Goal: Information Seeking & Learning: Learn about a topic

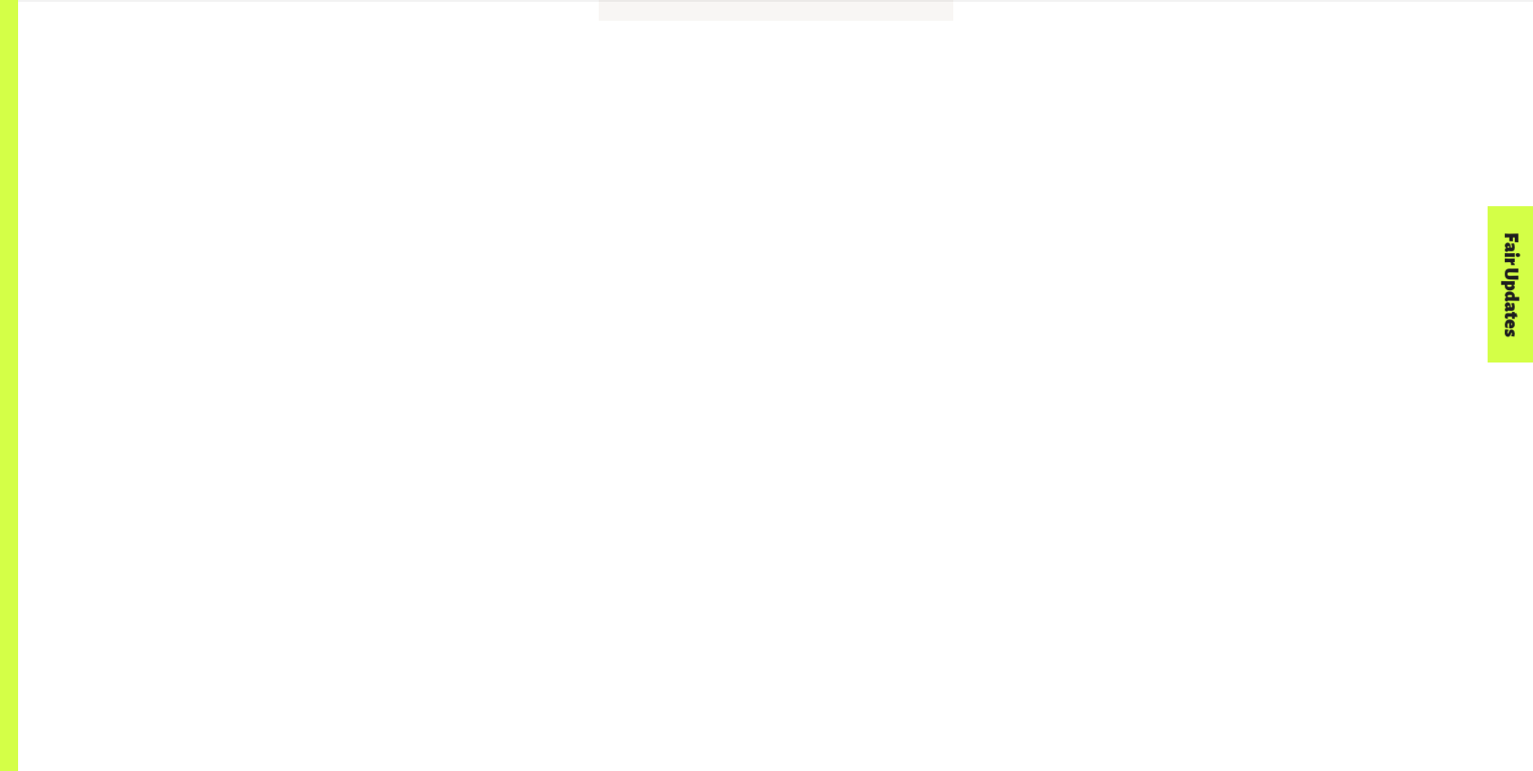
scroll to position [4552, 0]
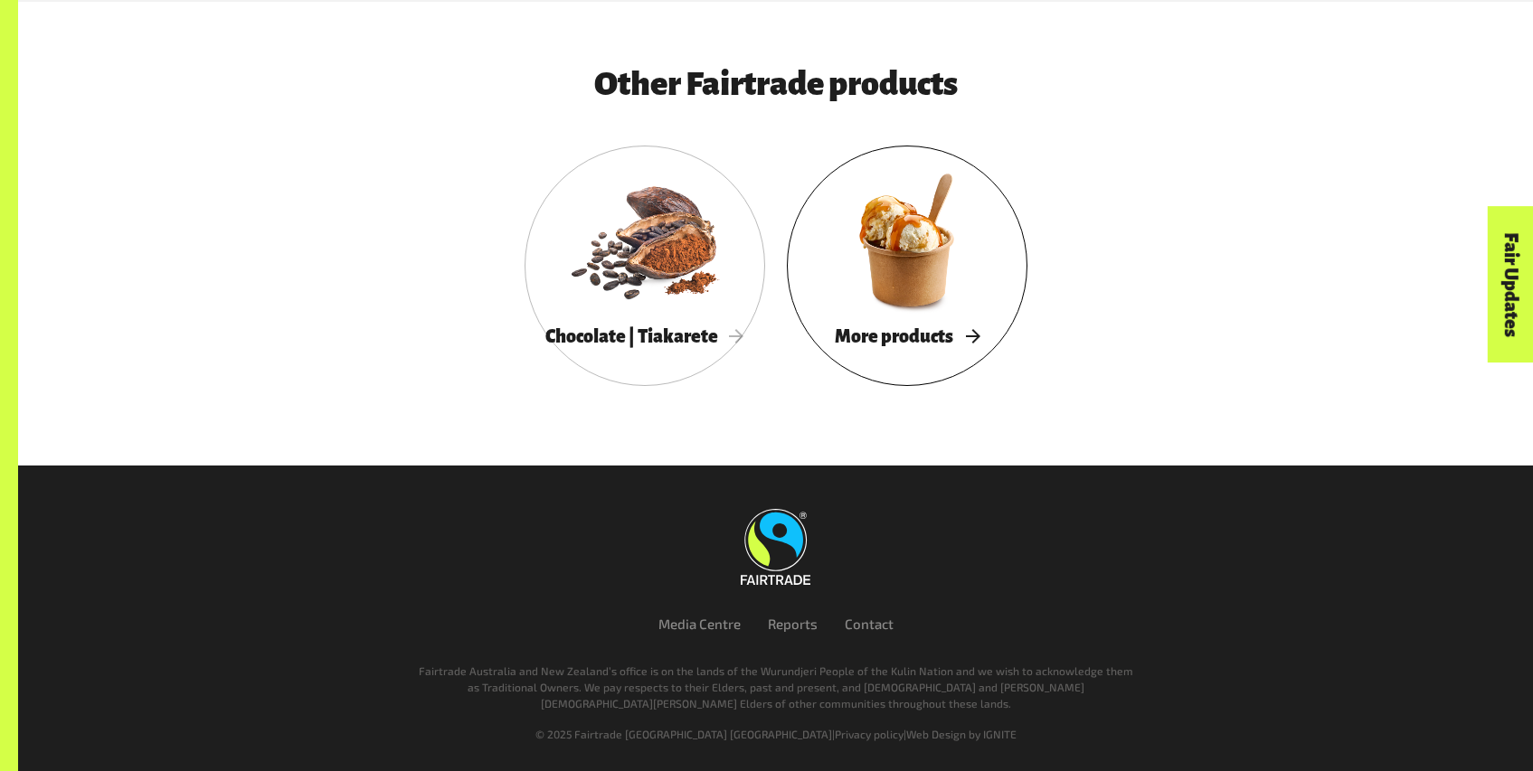
click at [838, 268] on div at bounding box center [907, 240] width 241 height 156
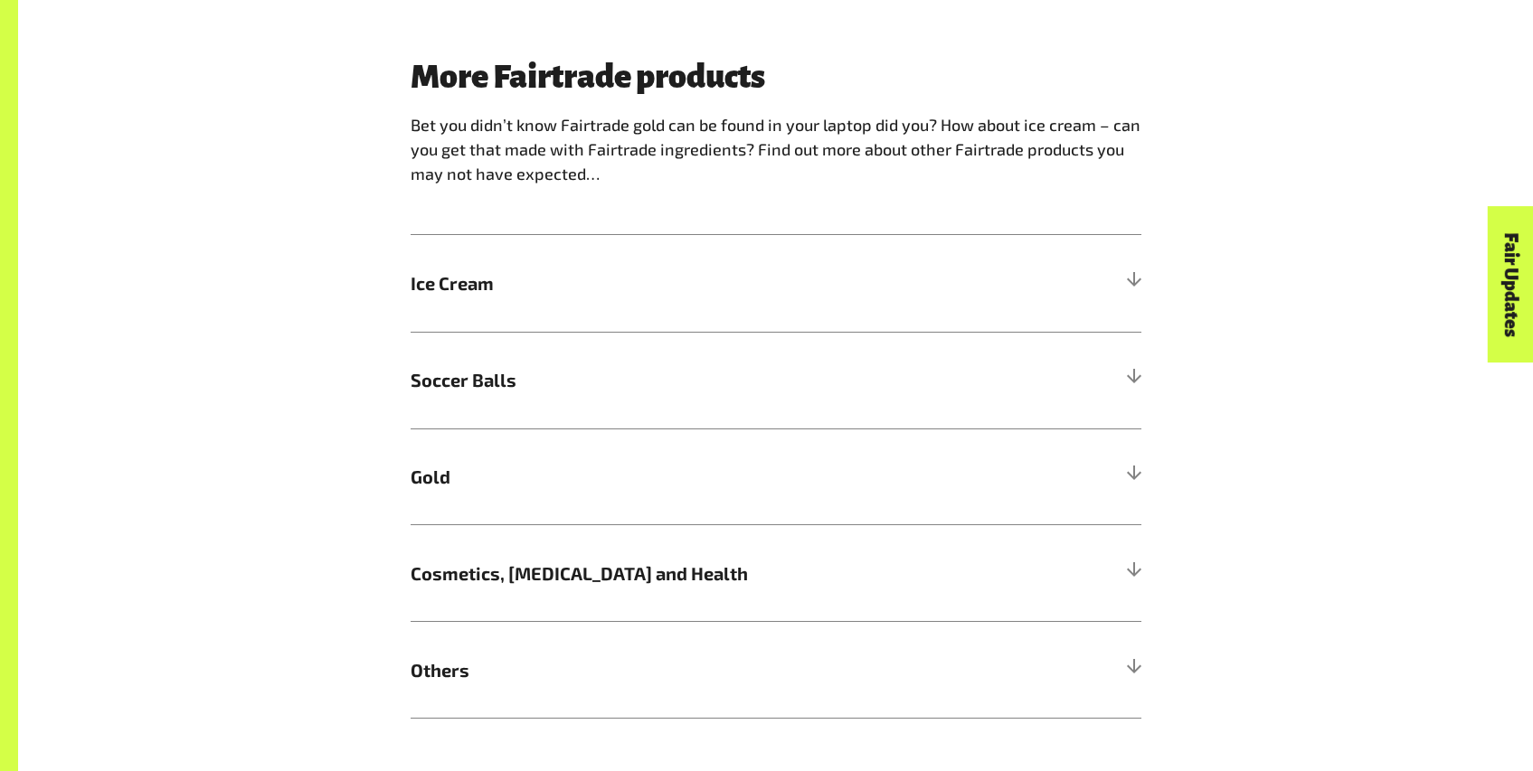
scroll to position [1450, 0]
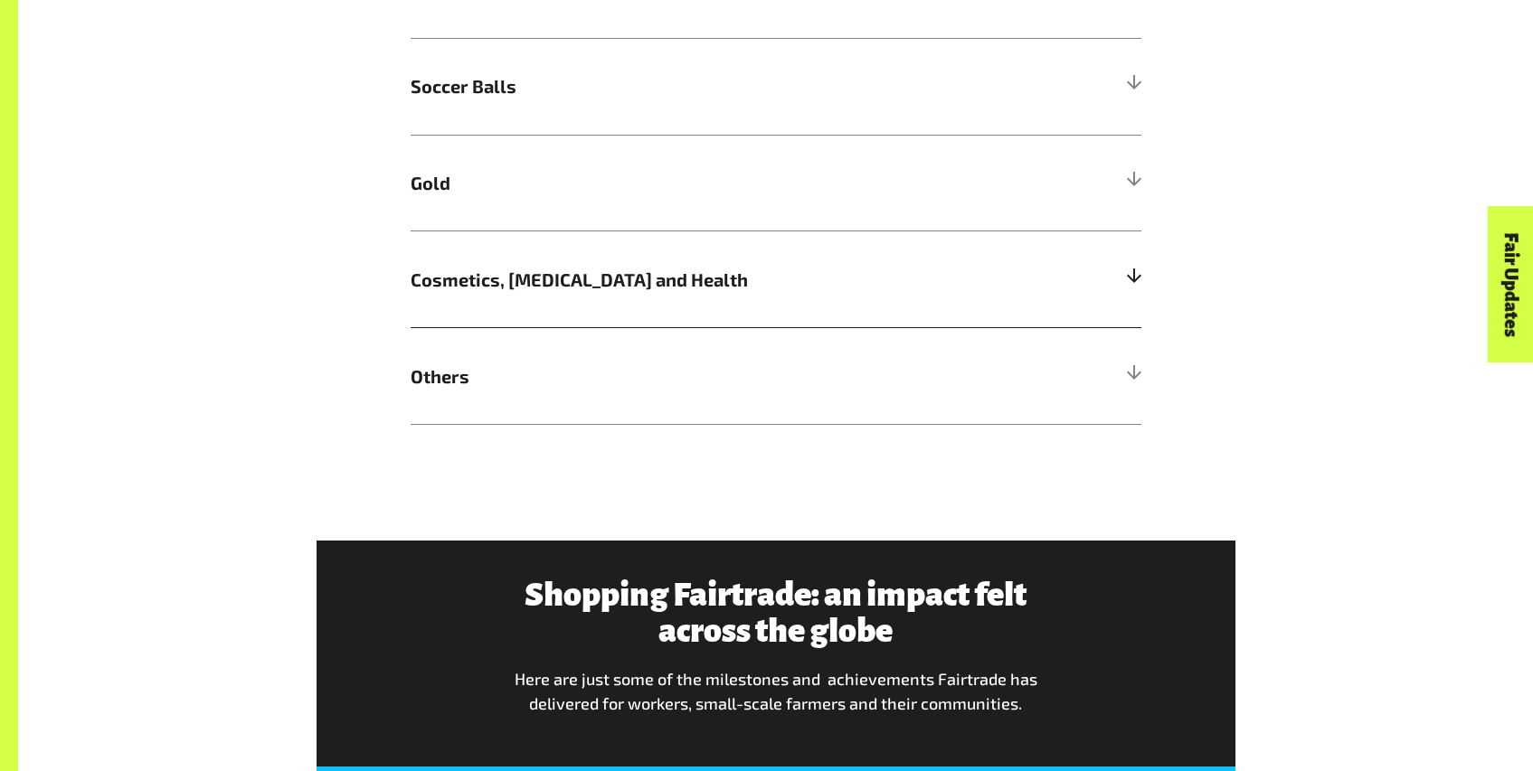
click at [774, 293] on span "Cosmetics, Skin Care and Health" at bounding box center [685, 279] width 548 height 27
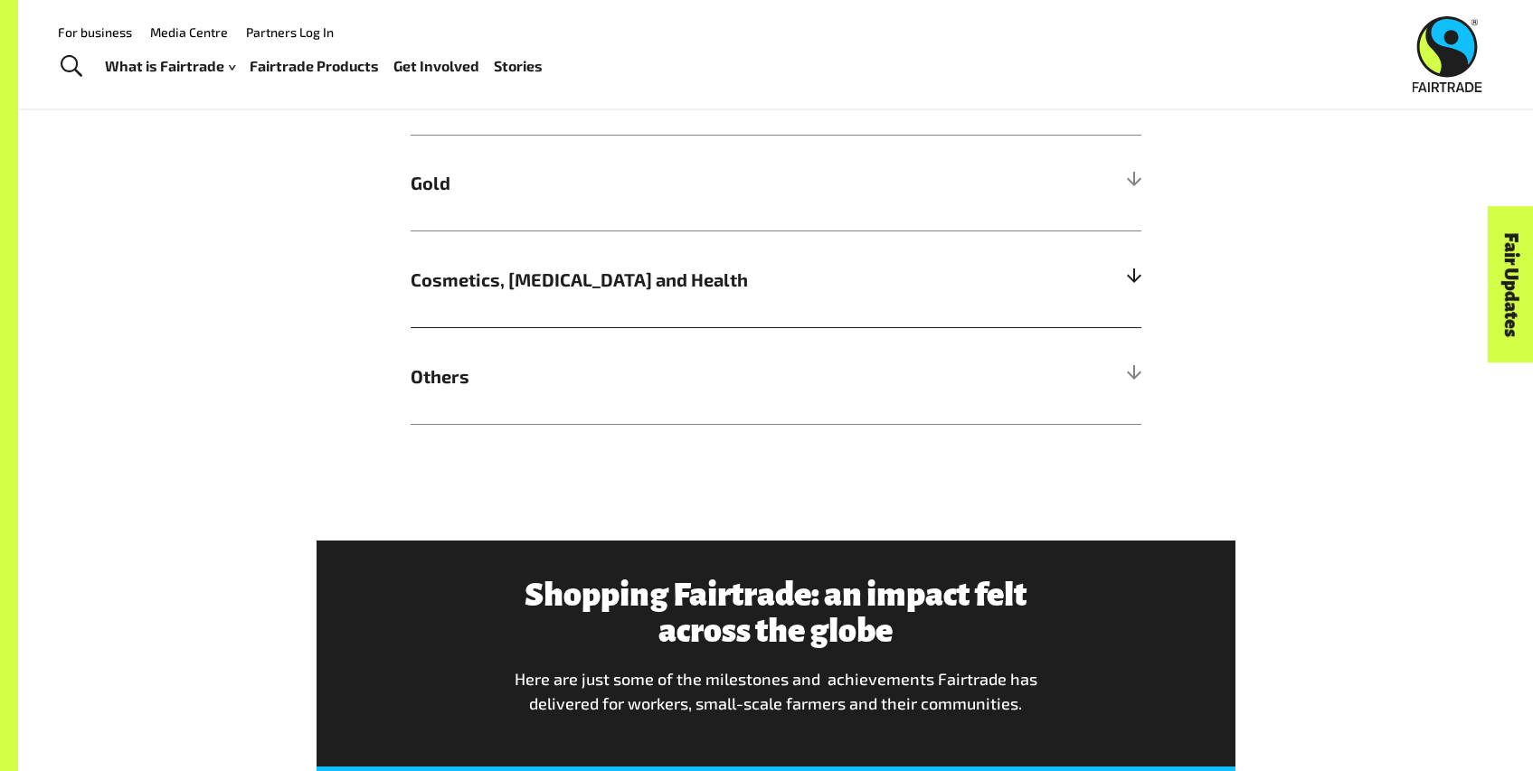
scroll to position [1103, 0]
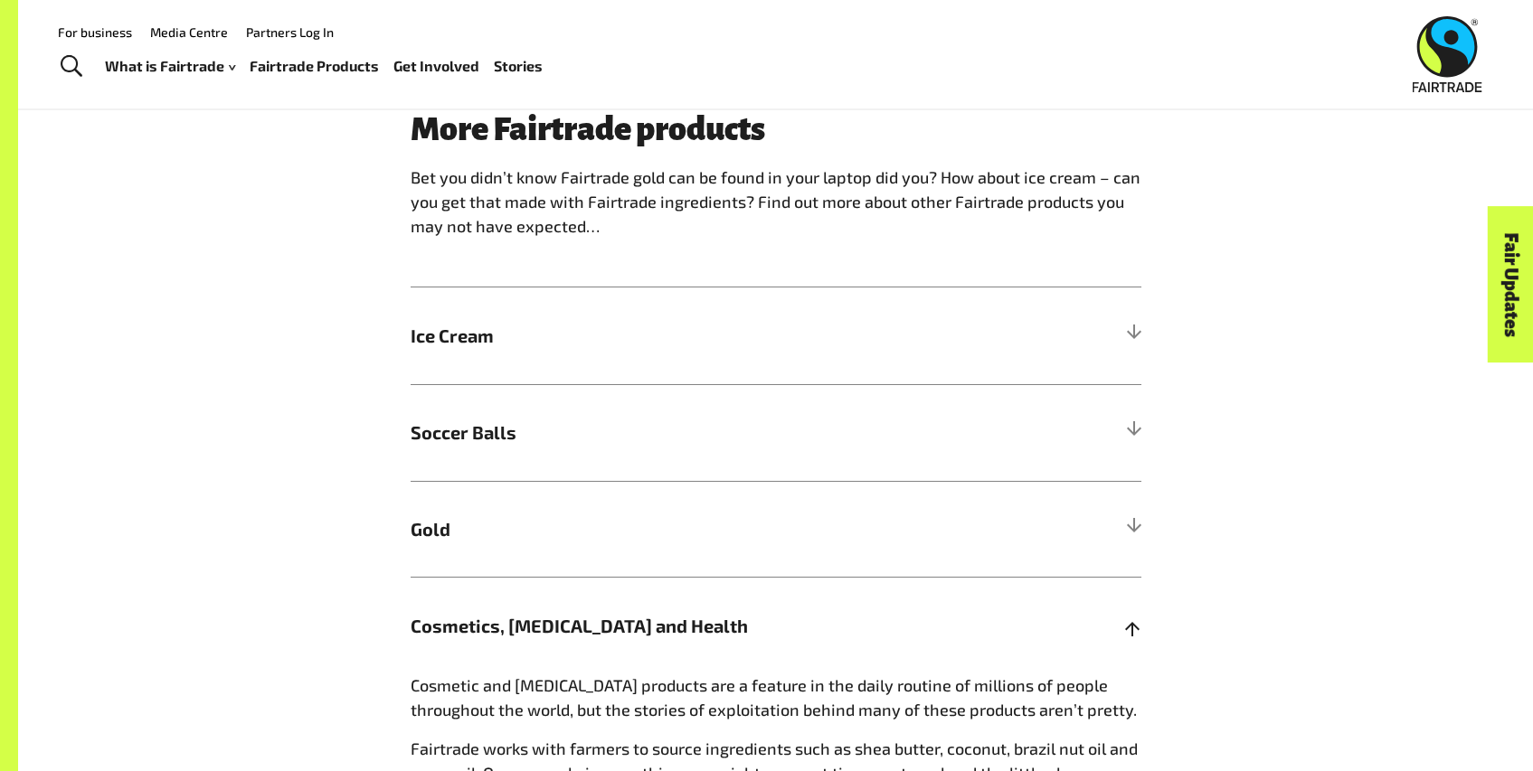
click at [774, 402] on h5 "Soccer Balls" at bounding box center [776, 432] width 731 height 97
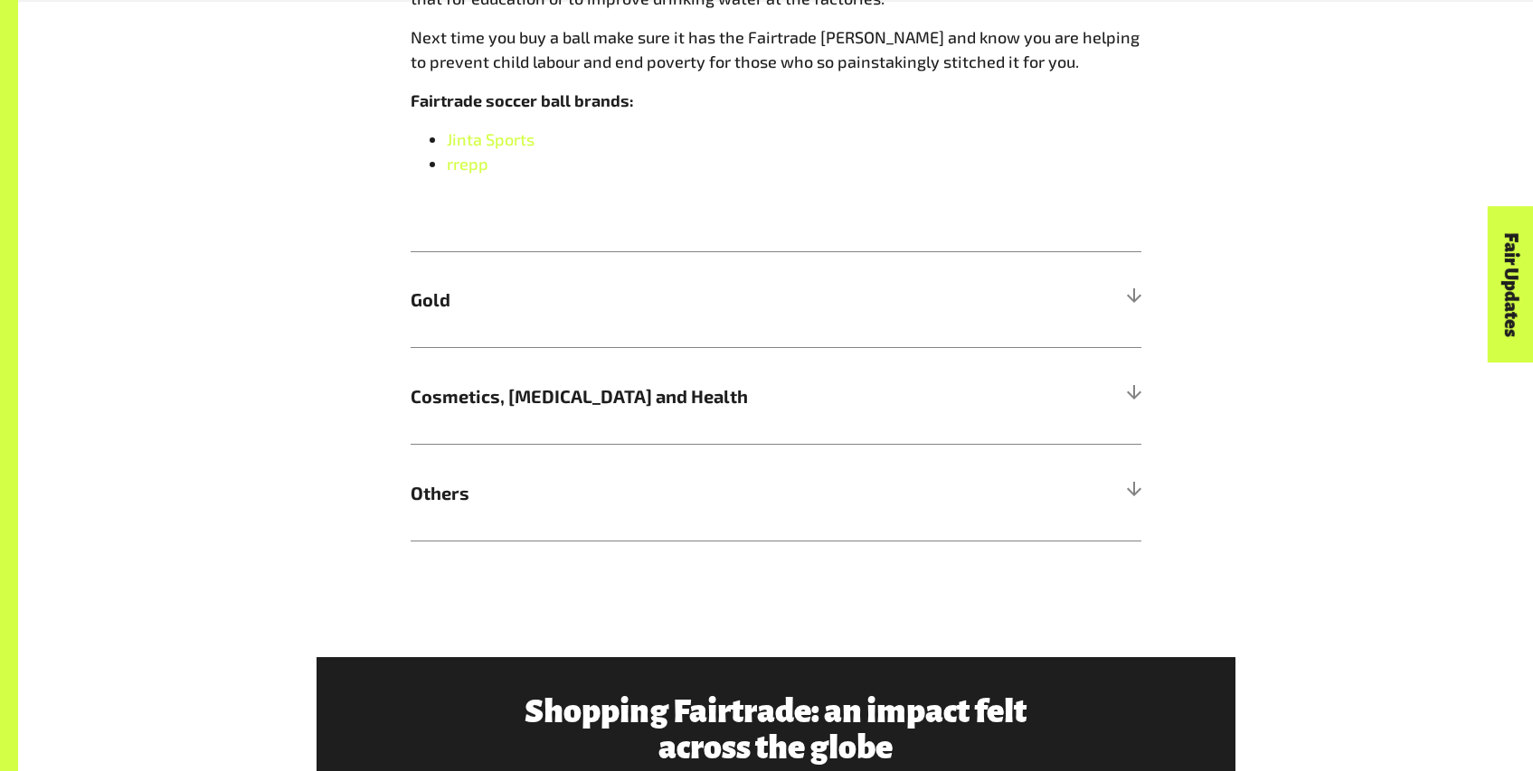
scroll to position [1809, 0]
click at [856, 312] on span "Gold" at bounding box center [685, 298] width 548 height 27
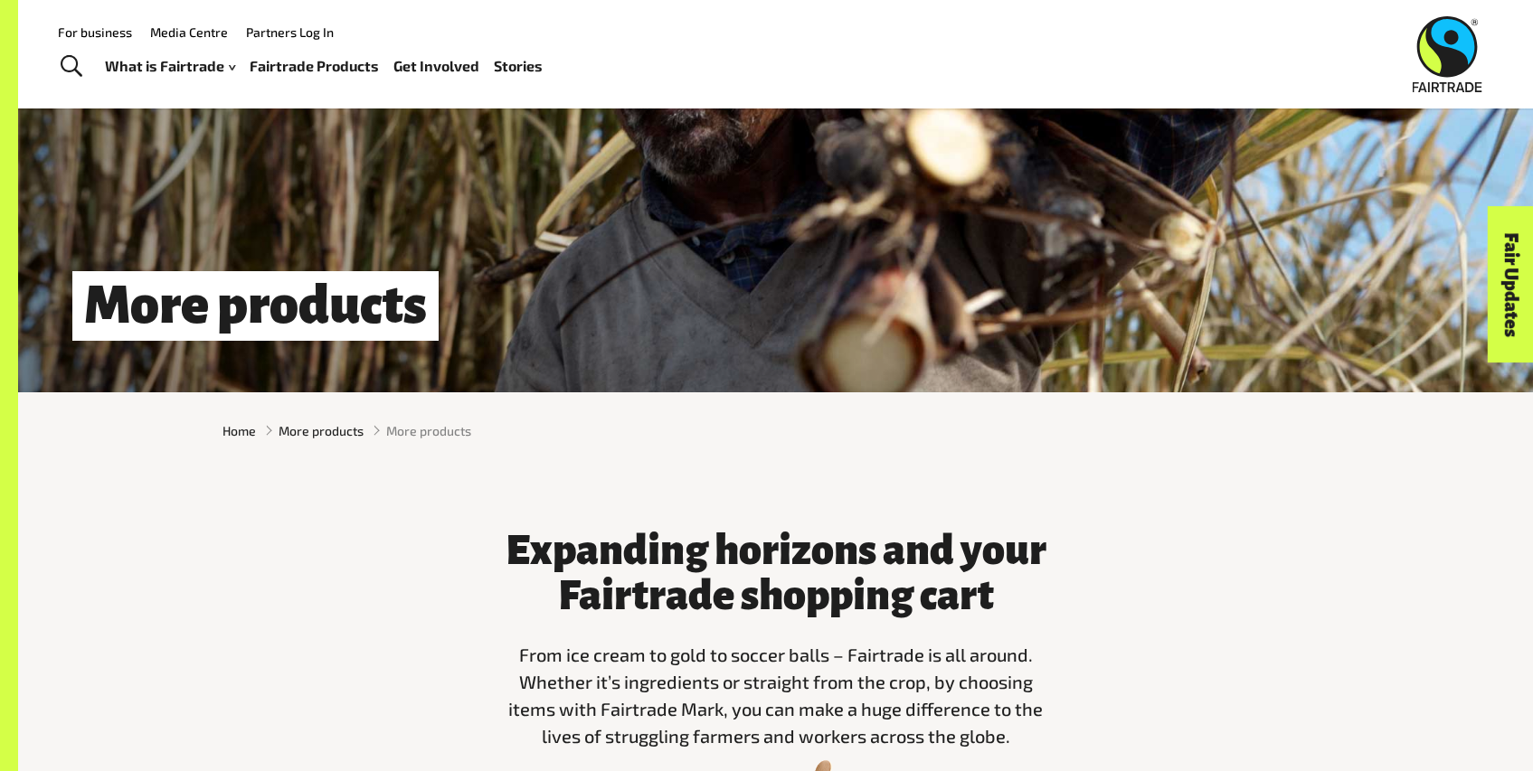
scroll to position [0, 0]
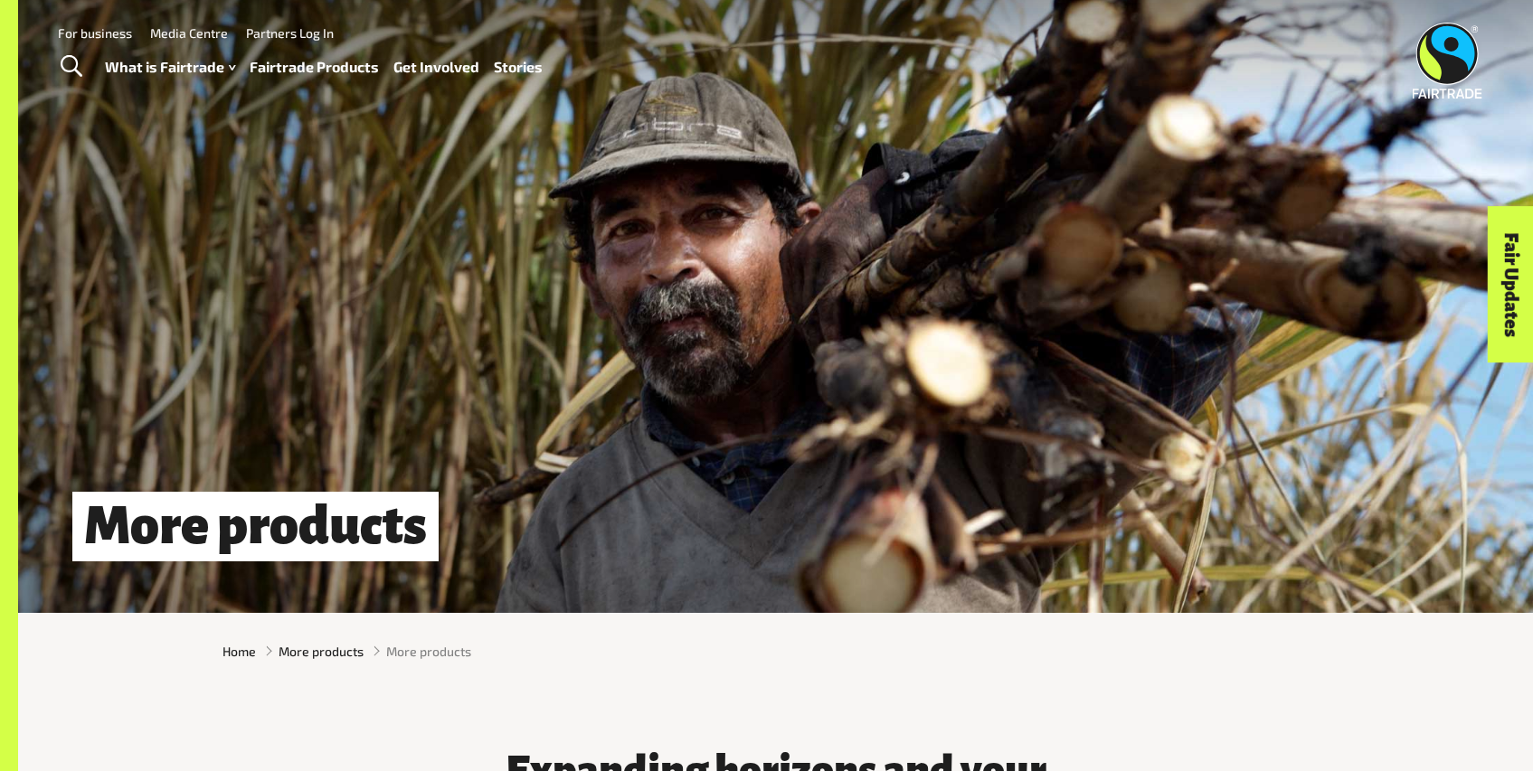
click at [308, 79] on link "Fairtrade Products" at bounding box center [314, 67] width 129 height 26
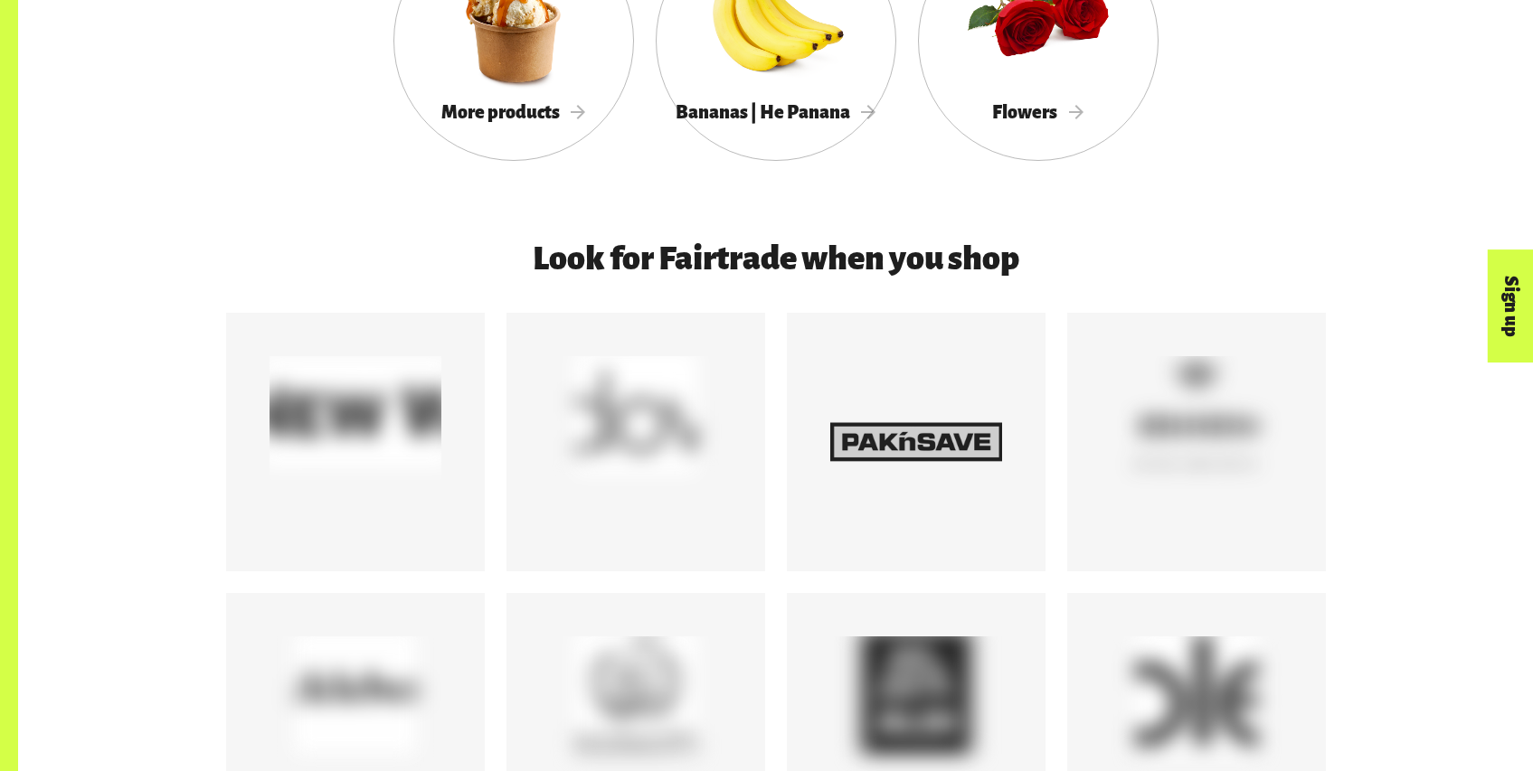
scroll to position [2386, 0]
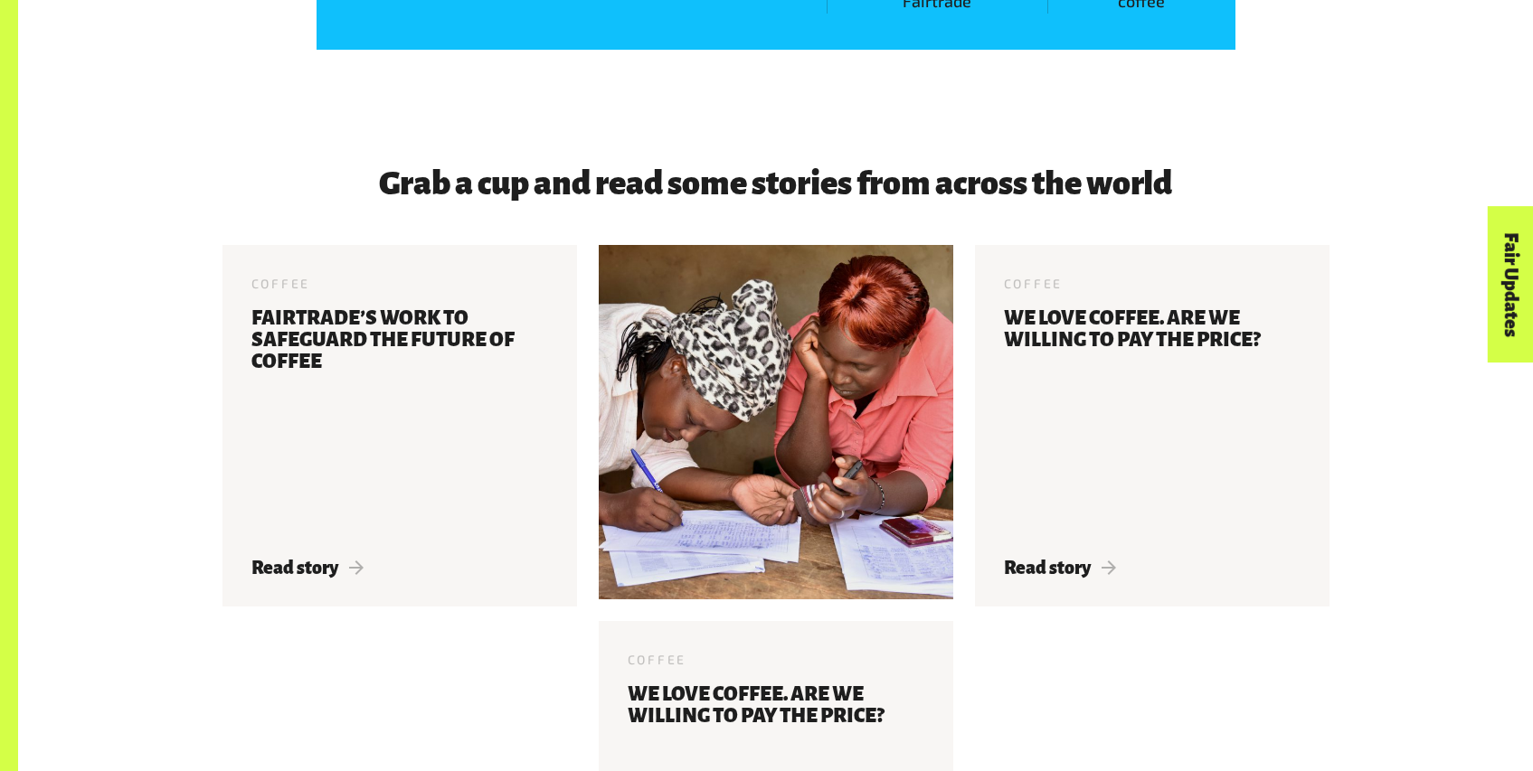
scroll to position [3582, 0]
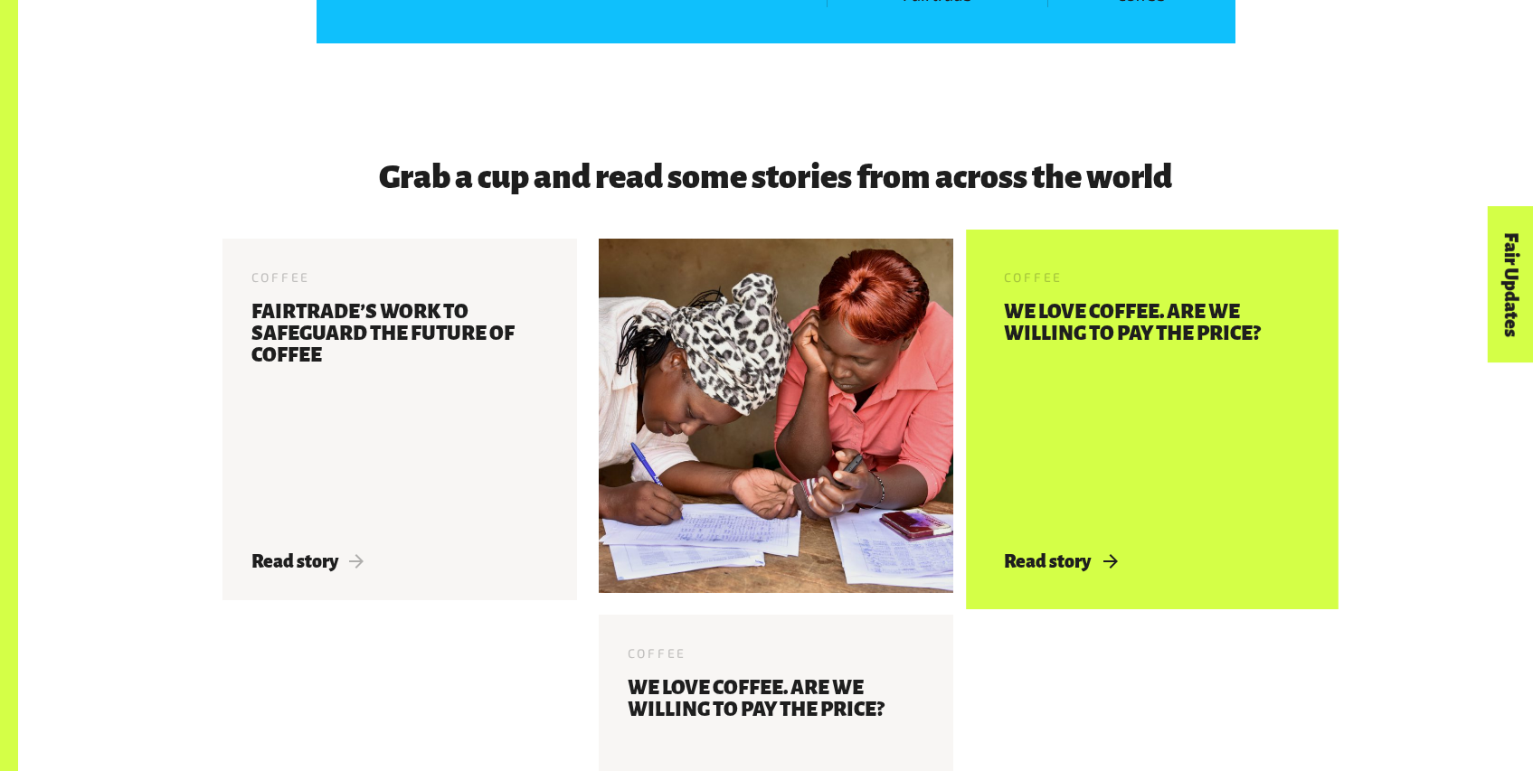
click at [1015, 363] on h3 "We love coffee. Are we willing to pay the price?" at bounding box center [1152, 415] width 297 height 229
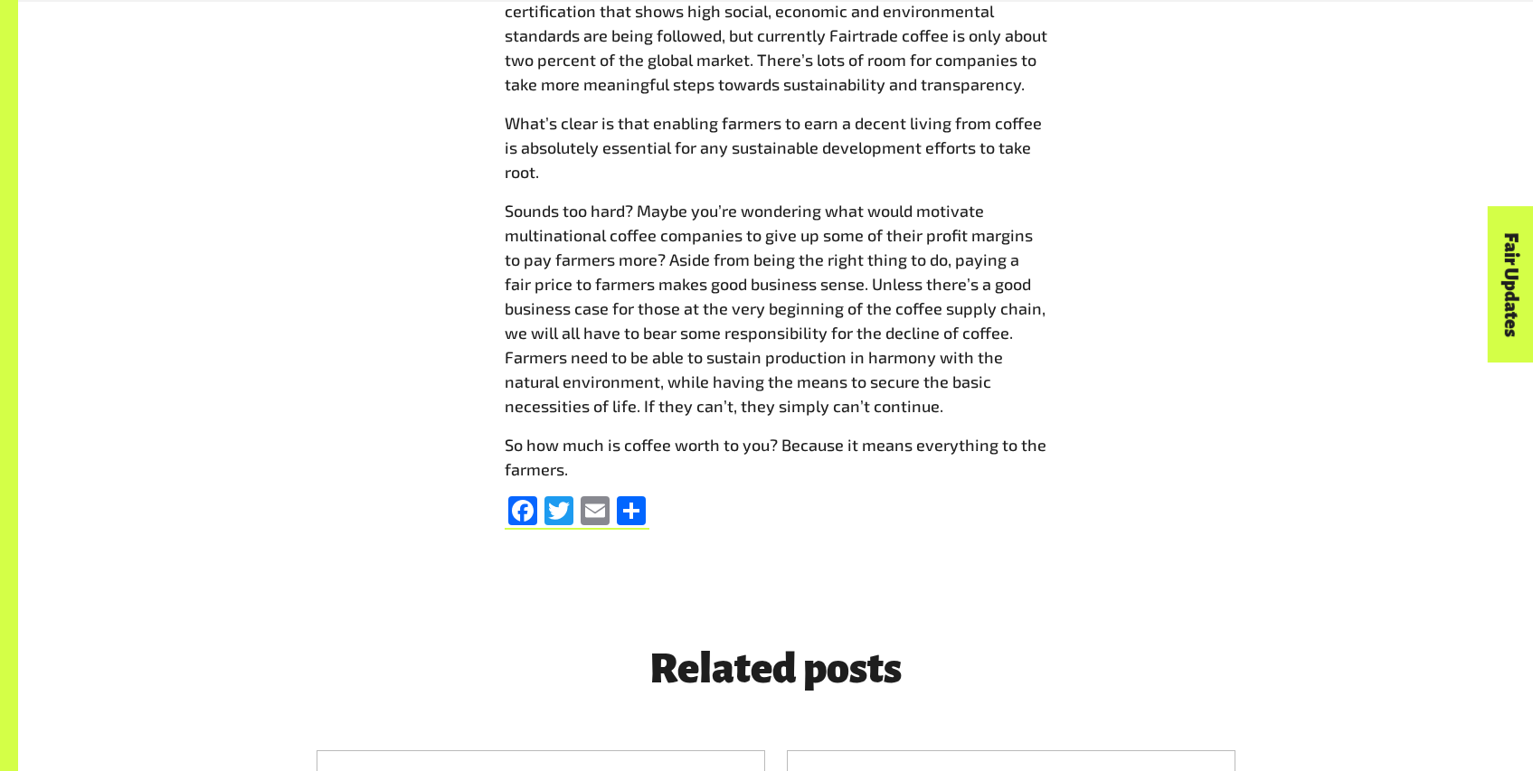
scroll to position [4439, 0]
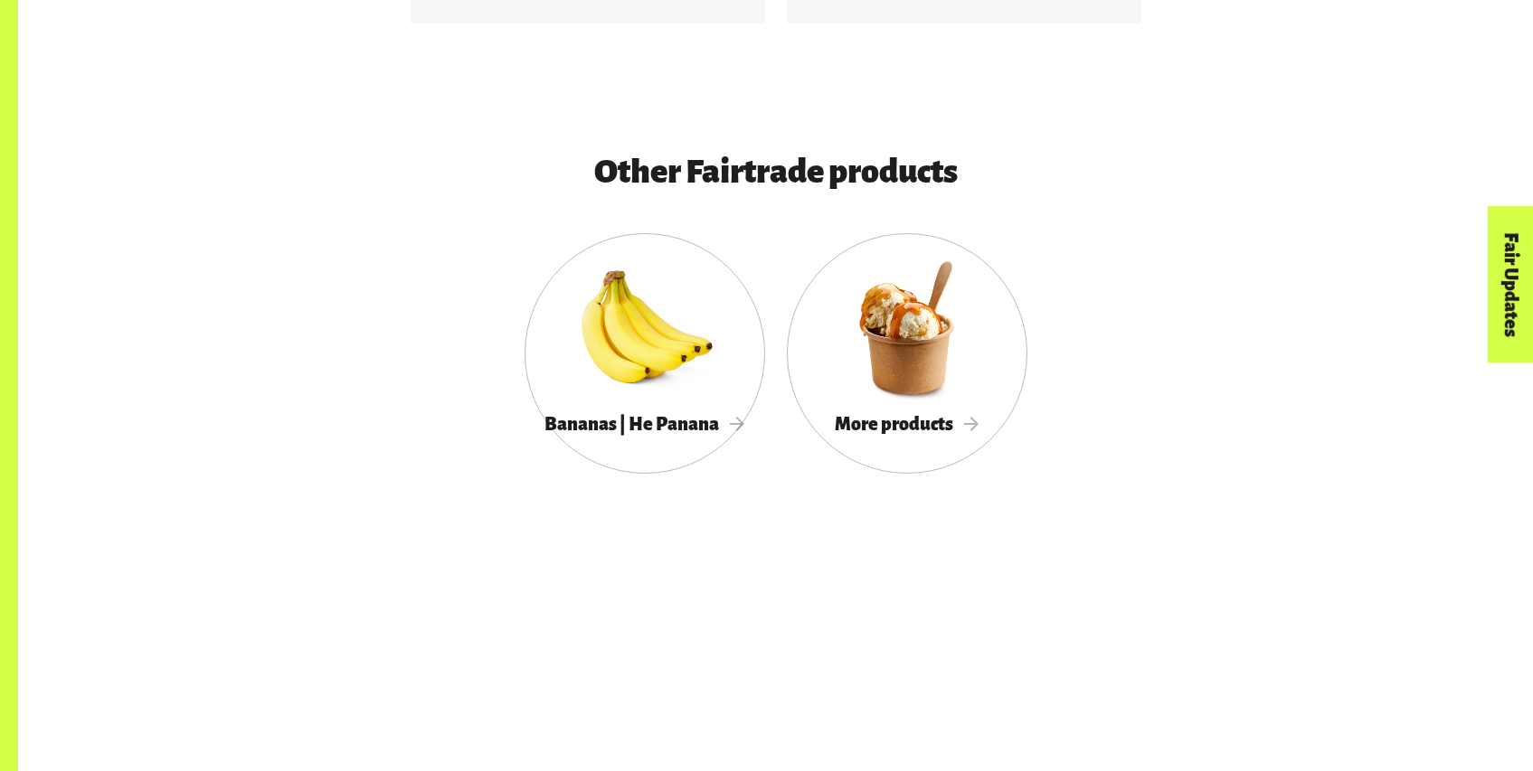
scroll to position [4534, 0]
